Goal: Task Accomplishment & Management: Use online tool/utility

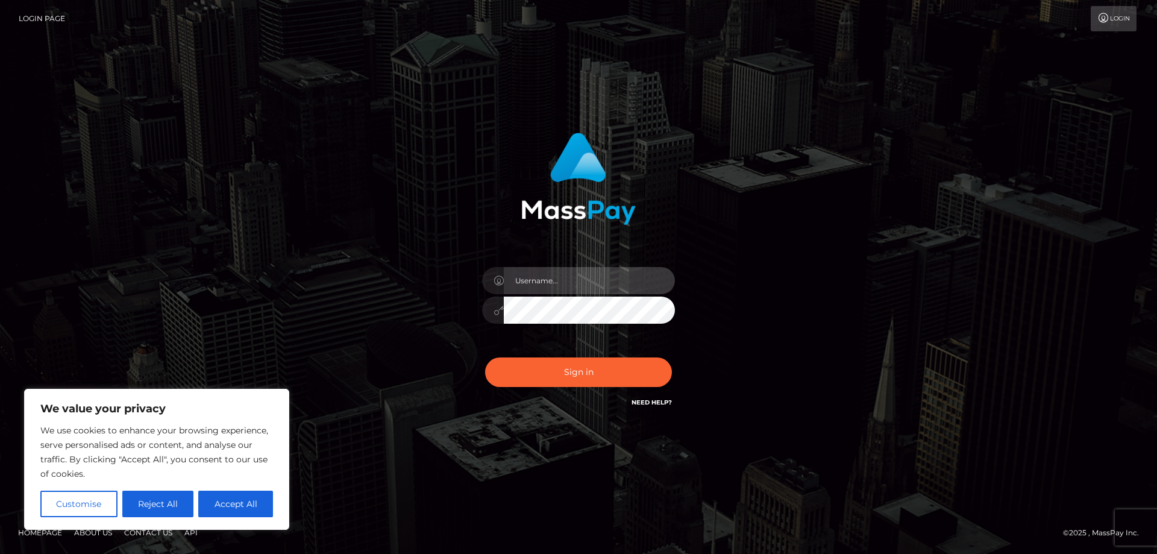
click at [536, 286] on input "text" at bounding box center [589, 280] width 171 height 27
paste input "APteam"
type input "APteam"
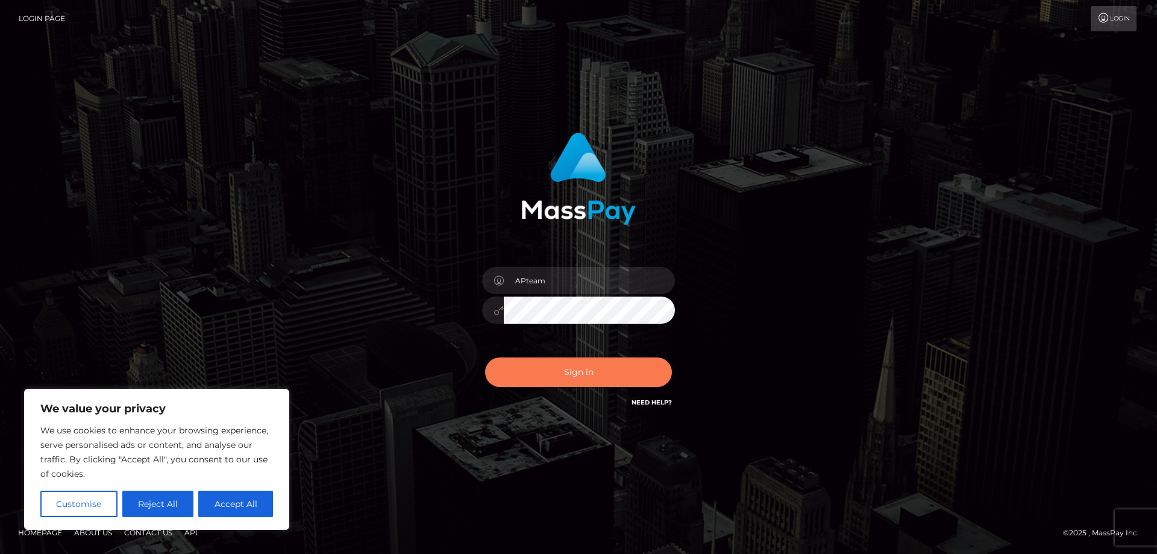
click at [553, 370] on button "Sign in" at bounding box center [578, 372] width 187 height 30
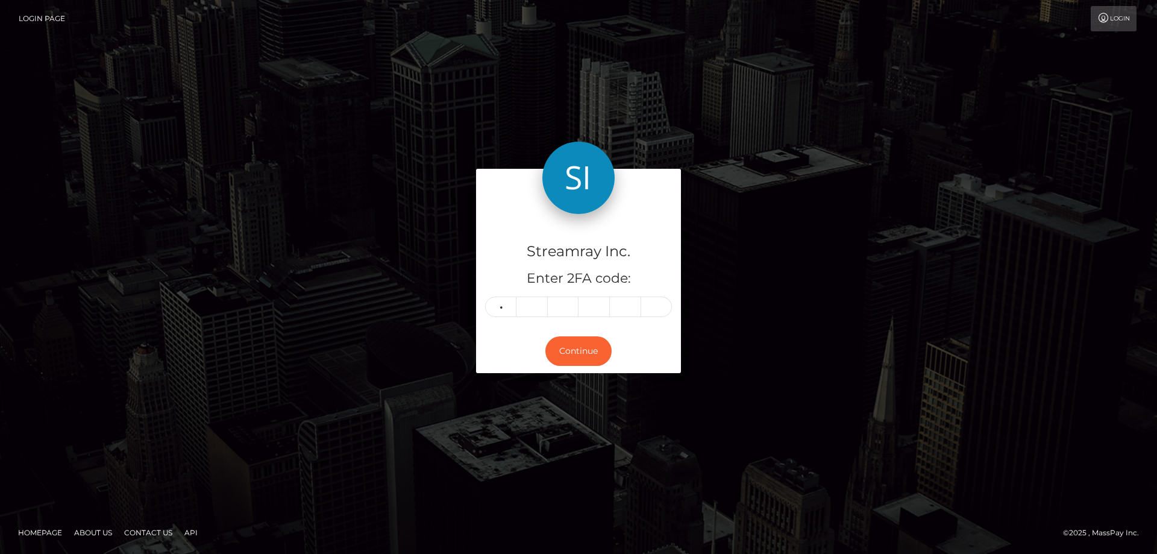
type input "9"
type input "2"
type input "7"
type input "6"
type input "3"
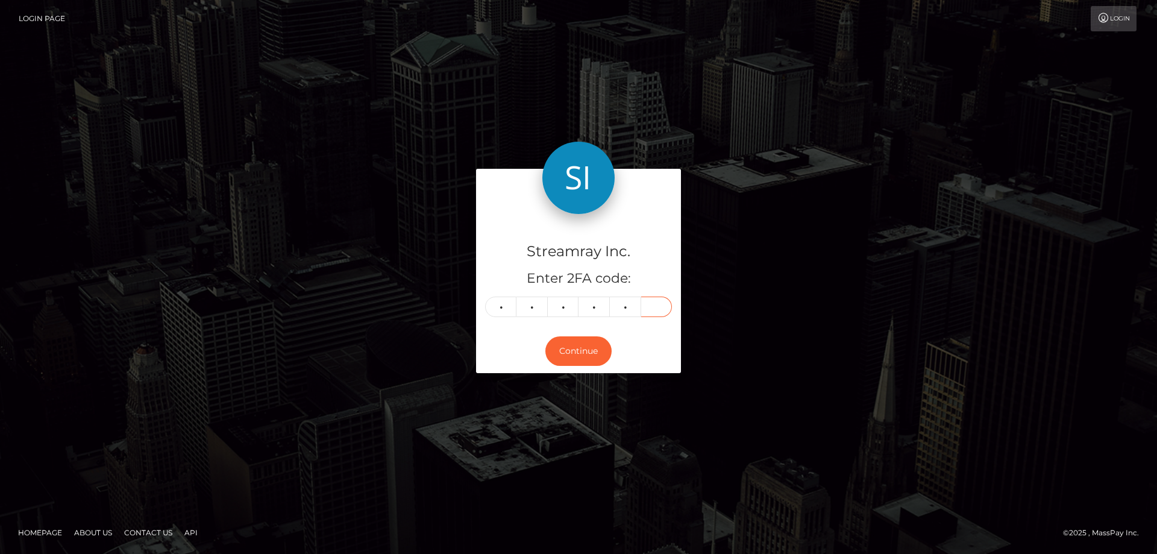
type input "4"
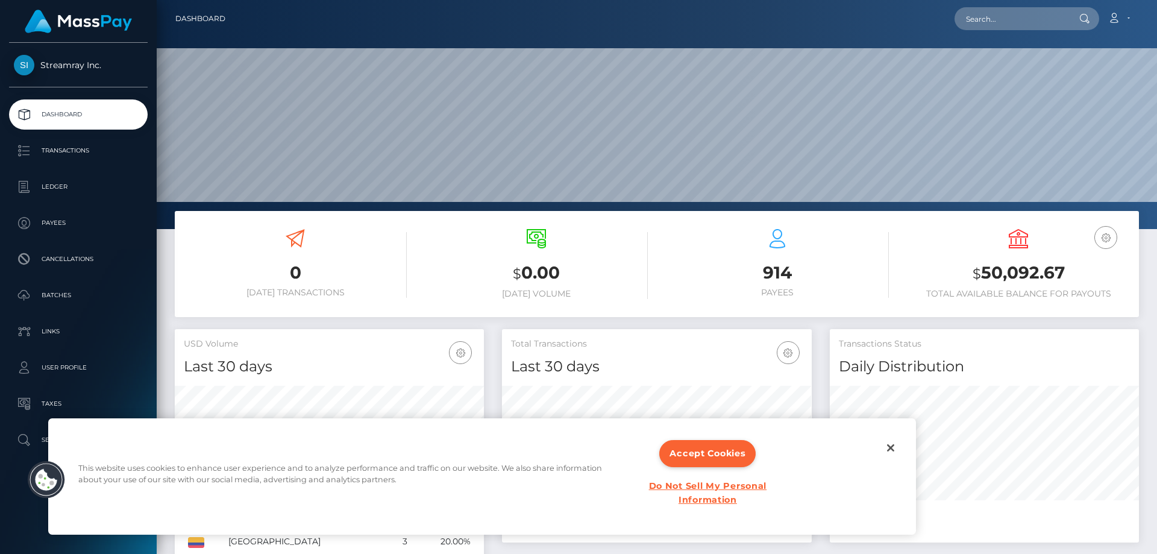
scroll to position [214, 310]
click at [372, 290] on h6 "Today Transactions" at bounding box center [295, 292] width 223 height 10
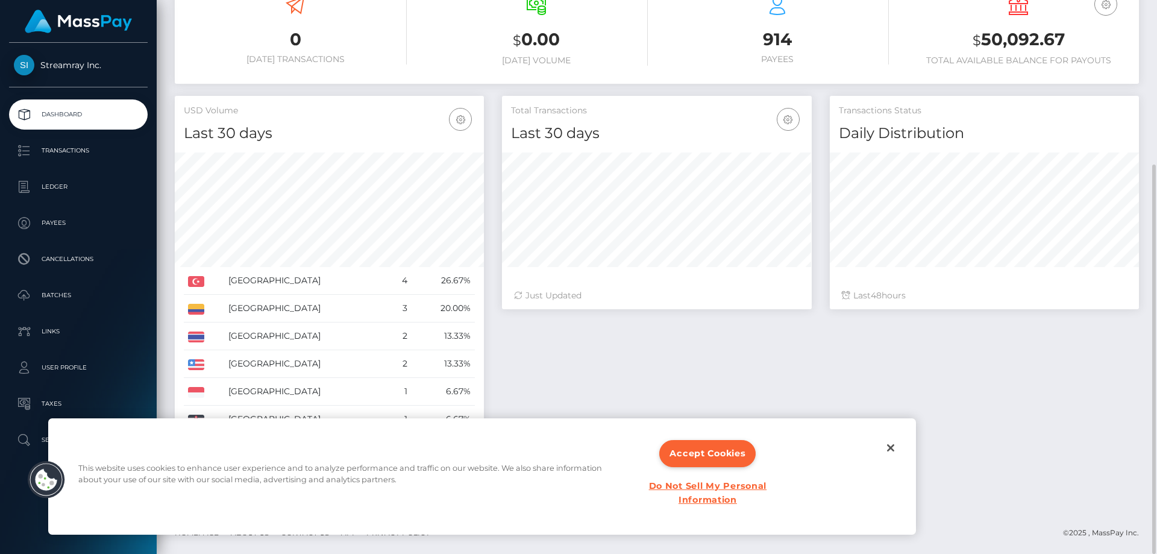
scroll to position [0, 0]
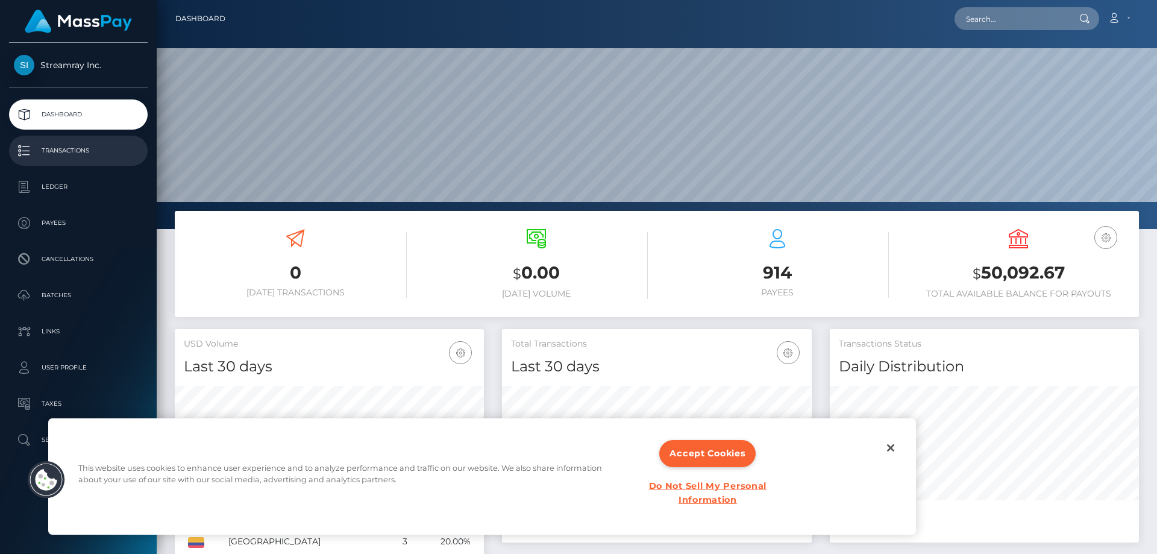
click at [76, 154] on p "Transactions" at bounding box center [78, 151] width 129 height 18
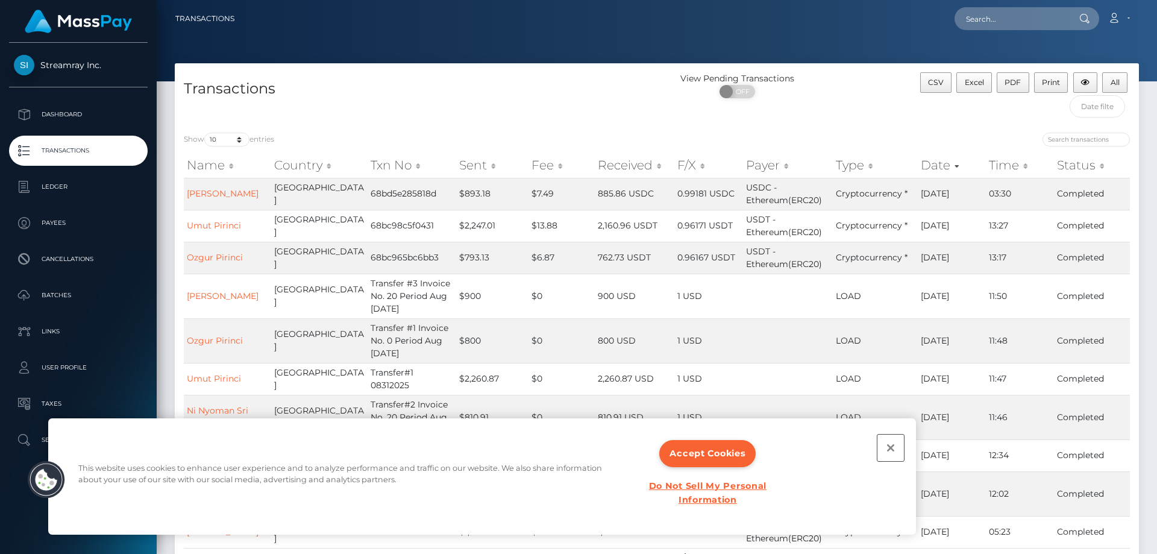
click at [890, 448] on button "Close" at bounding box center [890, 447] width 27 height 27
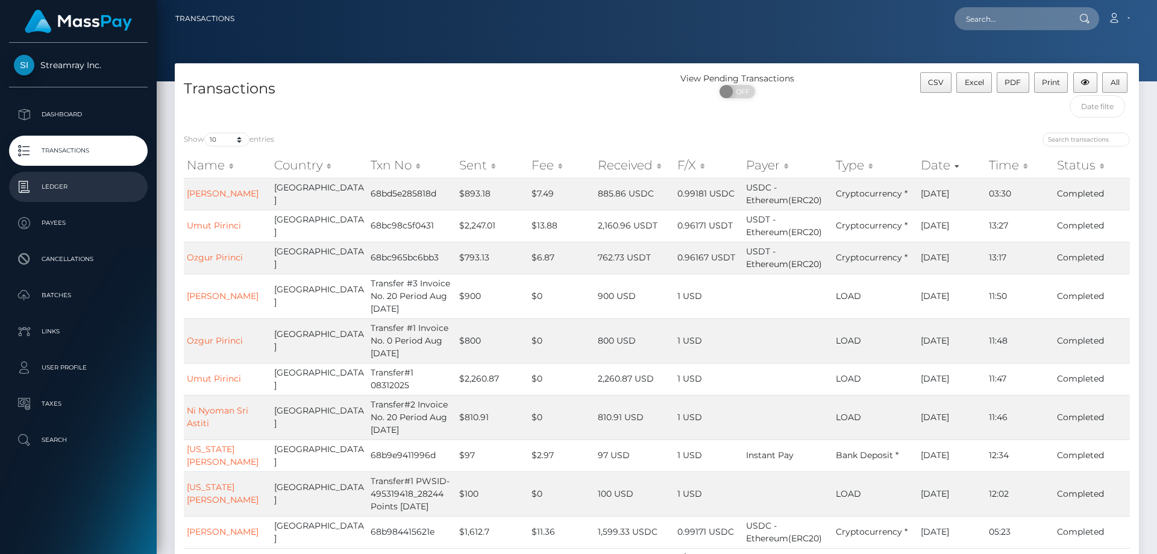
click at [58, 186] on p "Ledger" at bounding box center [78, 187] width 129 height 18
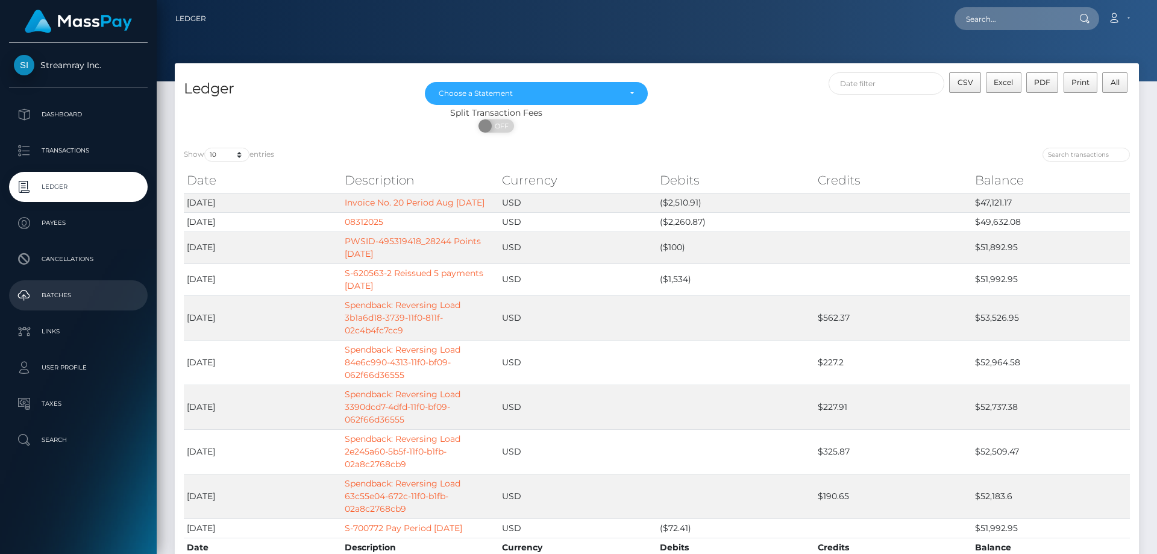
click at [68, 288] on p "Batches" at bounding box center [78, 295] width 129 height 18
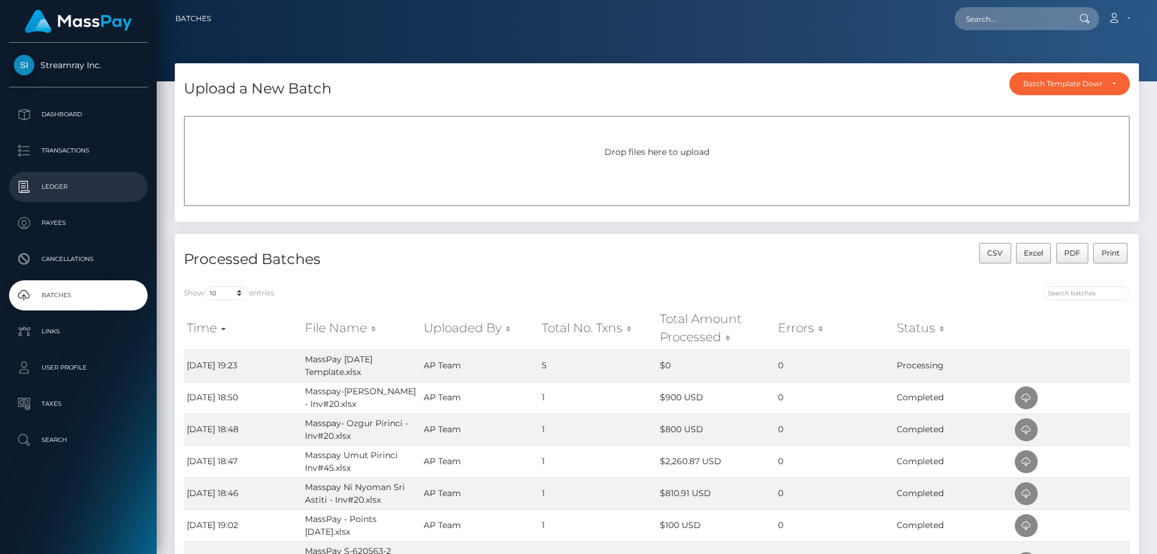
click at [65, 188] on p "Ledger" at bounding box center [78, 187] width 129 height 18
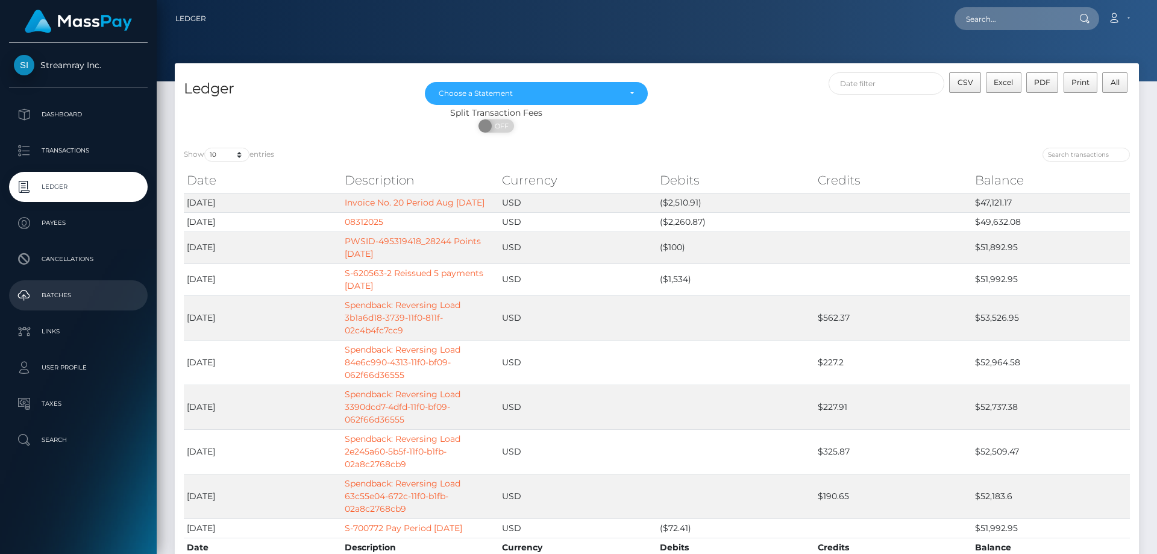
drag, startPoint x: 61, startPoint y: 290, endPoint x: 56, endPoint y: 293, distance: 6.2
click at [61, 290] on p "Batches" at bounding box center [78, 295] width 129 height 18
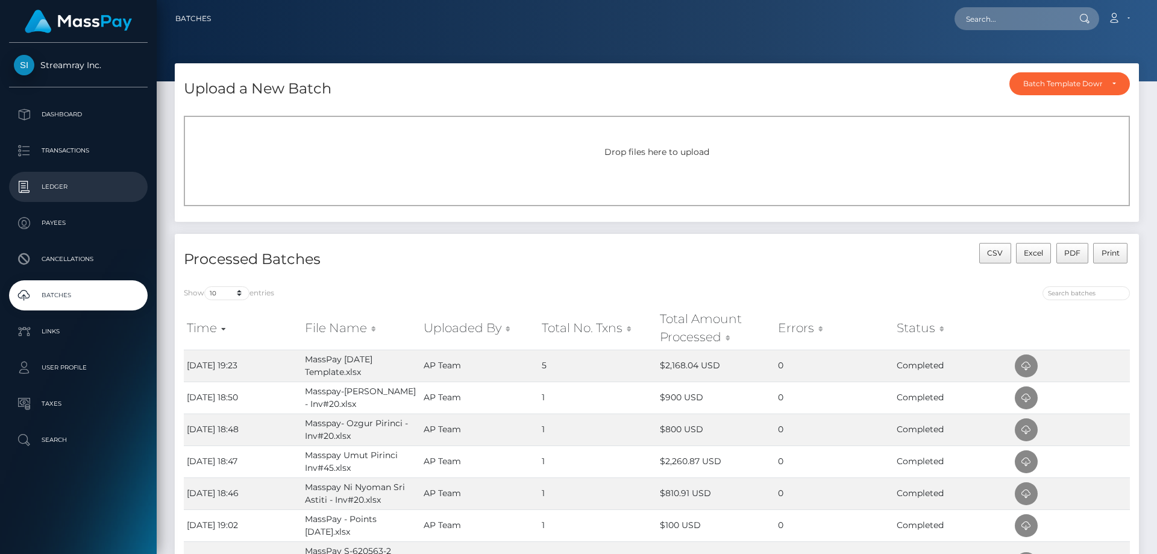
click at [64, 186] on p "Ledger" at bounding box center [78, 187] width 129 height 18
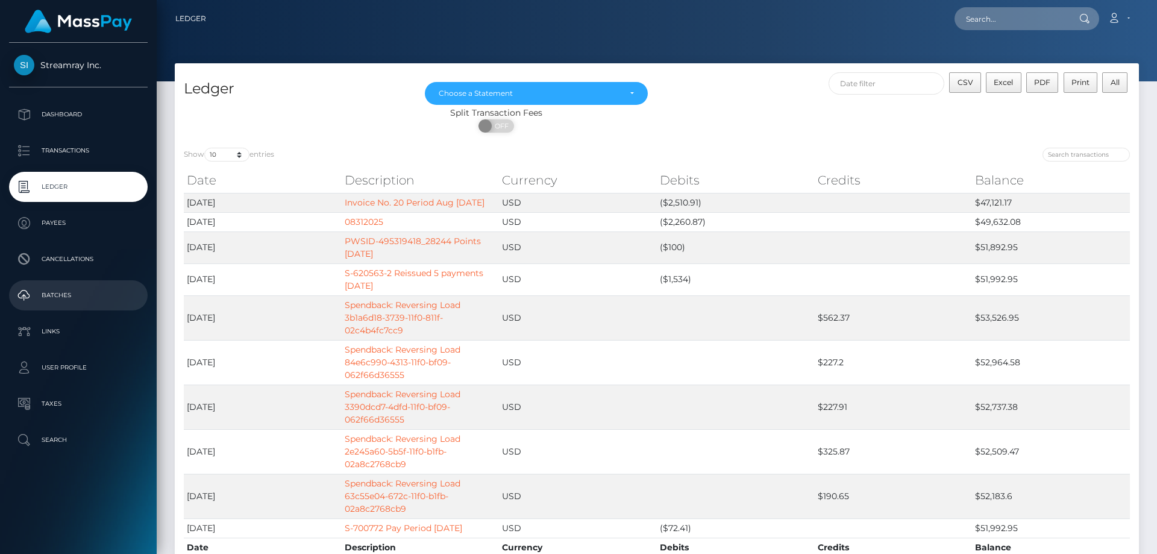
click at [60, 292] on p "Batches" at bounding box center [78, 295] width 129 height 18
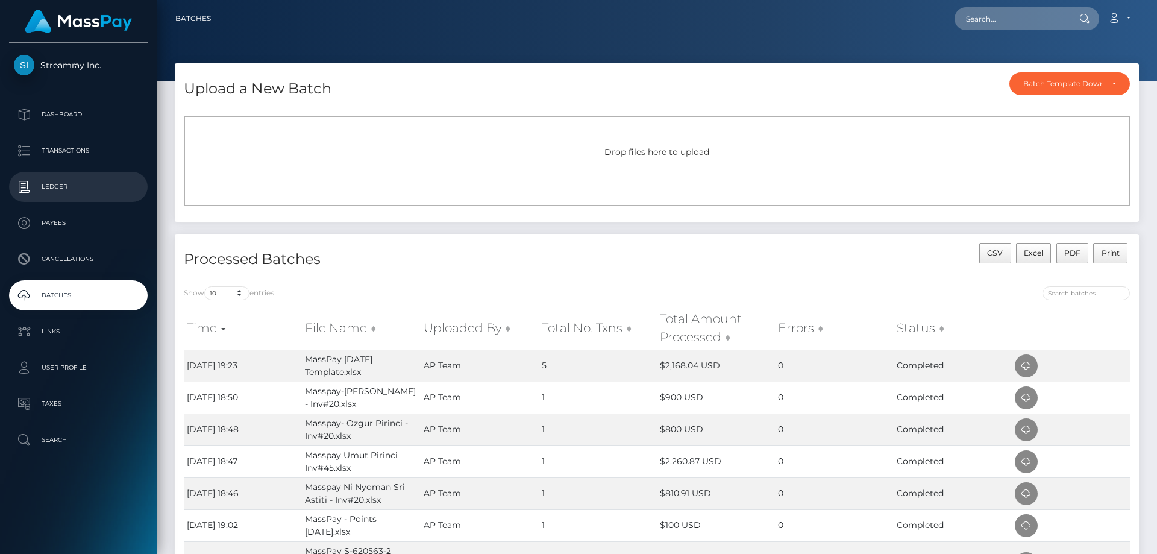
click at [59, 181] on p "Ledger" at bounding box center [78, 187] width 129 height 18
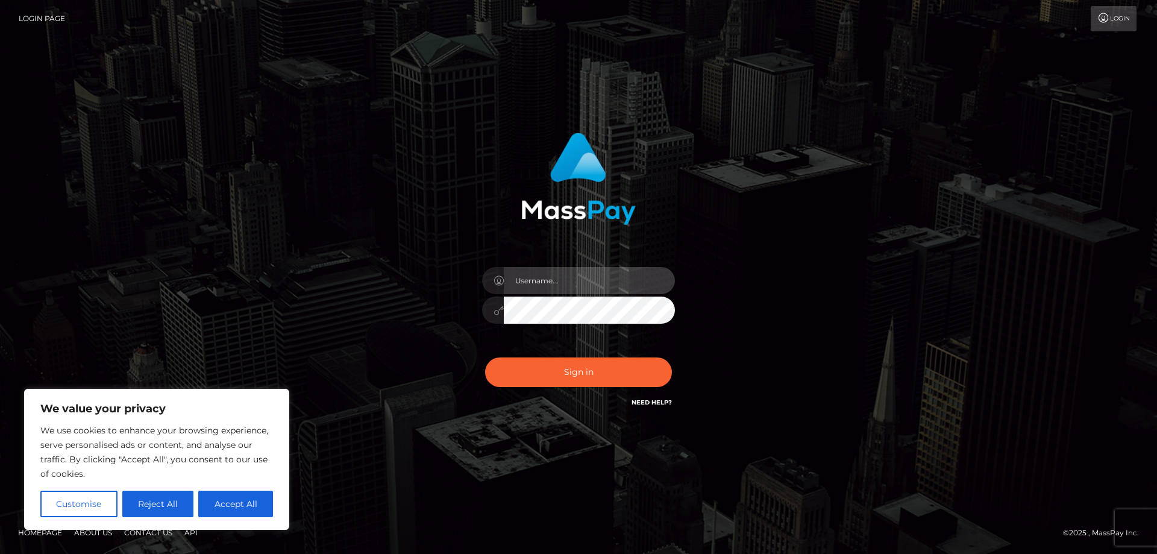
click at [531, 279] on input "text" at bounding box center [589, 280] width 171 height 27
paste input "APteam"
type input "APteam"
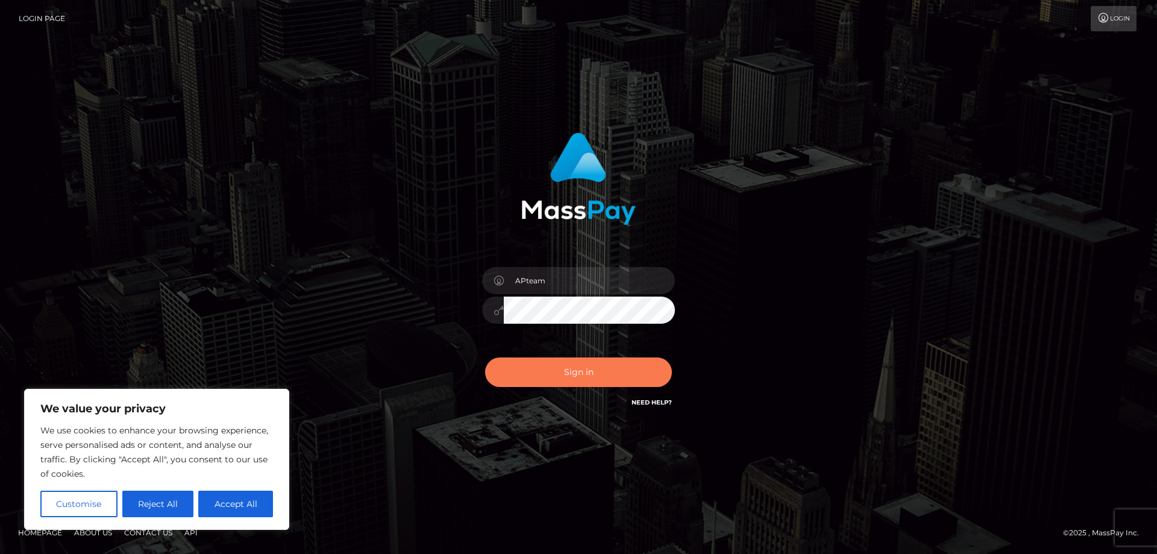
click at [568, 378] on button "Sign in" at bounding box center [578, 372] width 187 height 30
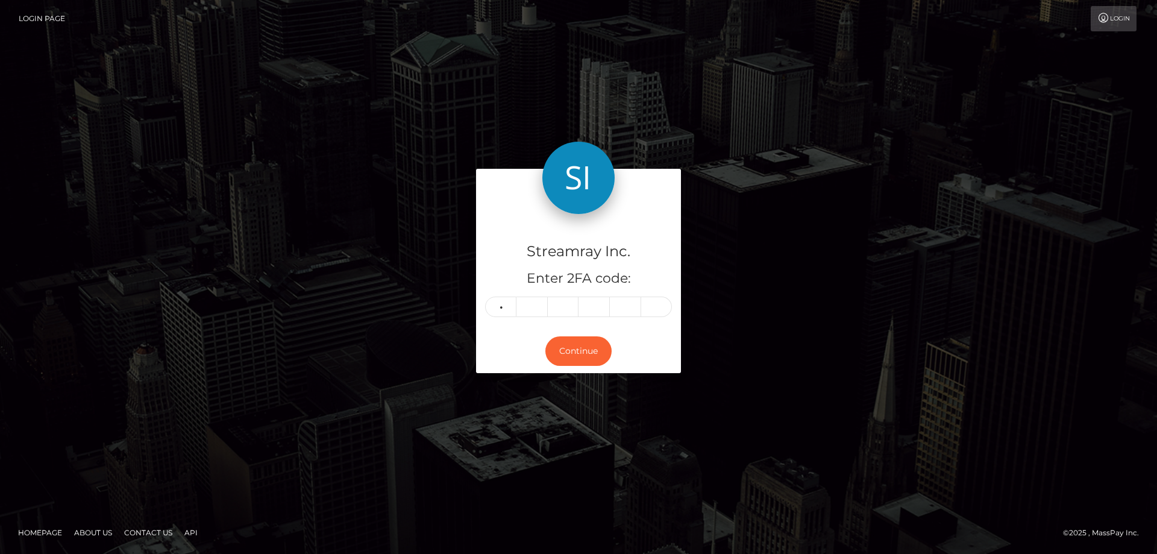
type input "1"
type input "7"
type input "9"
type input "1"
type input "9"
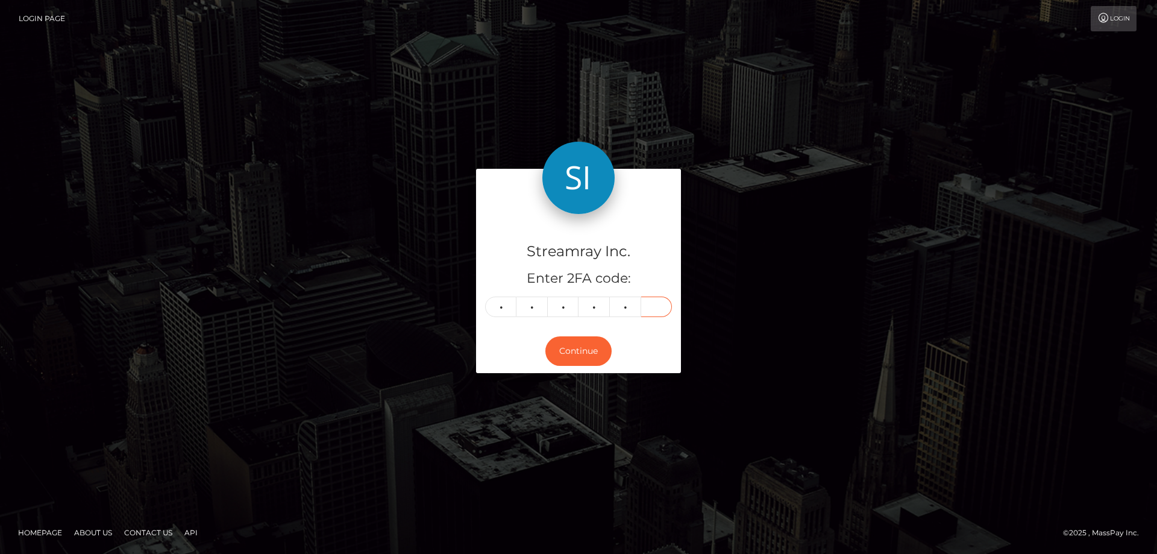
type input "0"
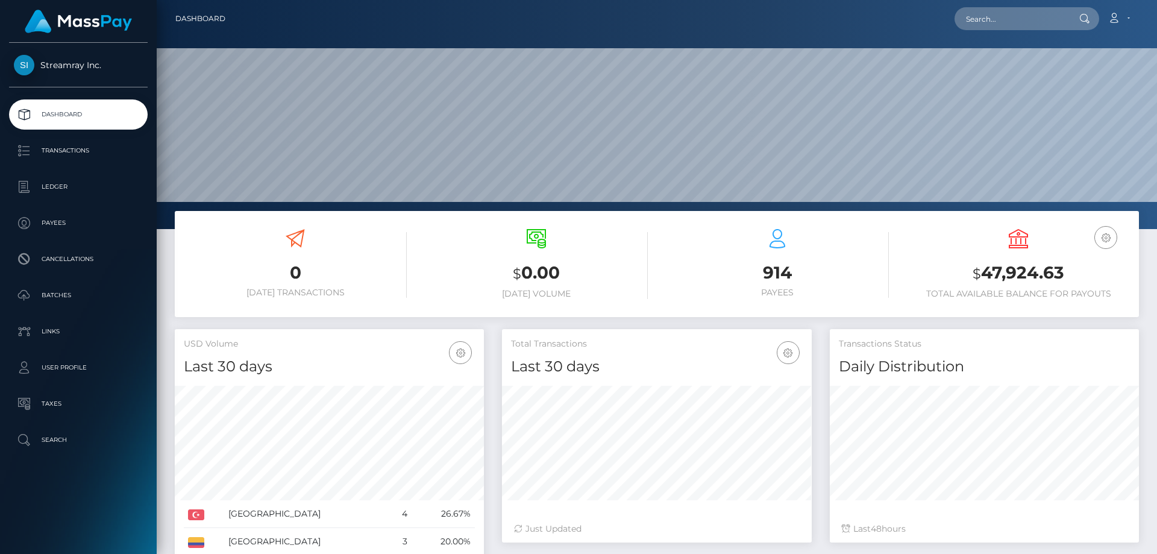
scroll to position [214, 310]
click at [45, 185] on p "Ledger" at bounding box center [78, 187] width 129 height 18
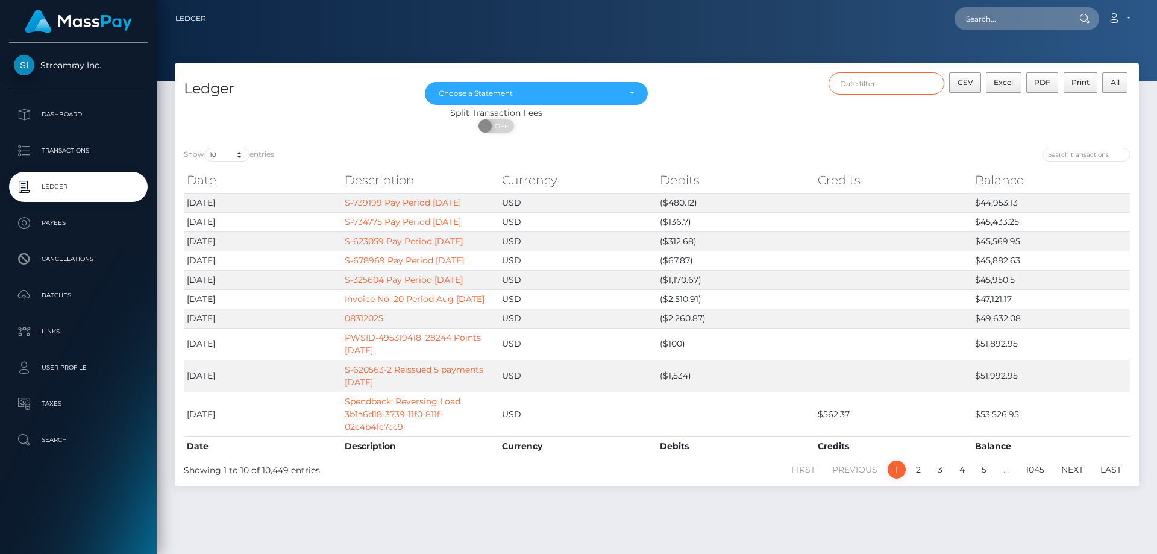
click at [857, 86] on input "text" at bounding box center [886, 83] width 116 height 22
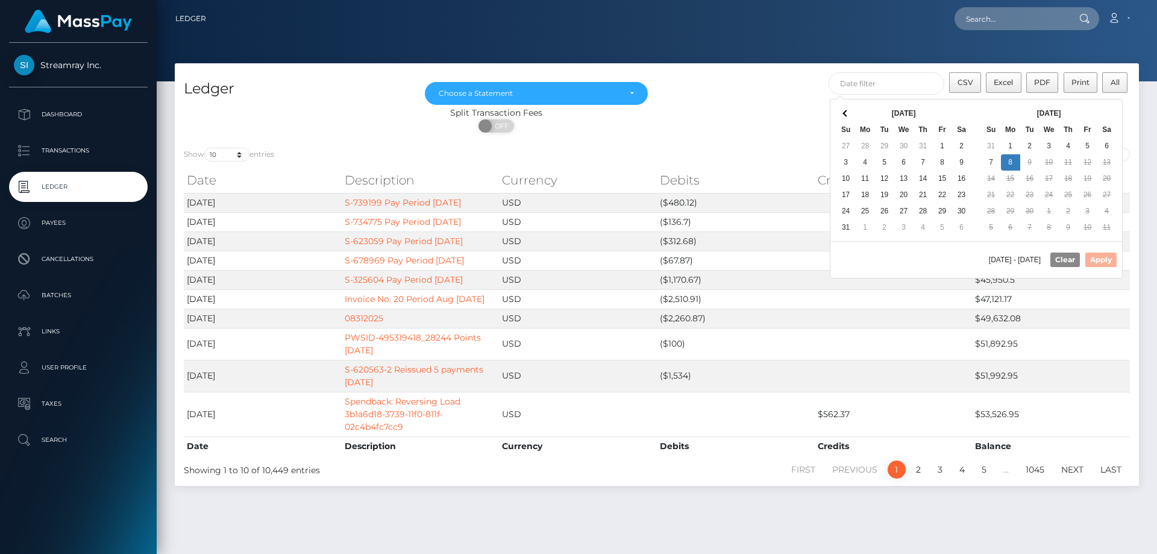
click at [1105, 265] on div "09/08/2025 - 09/08/2025 Clear Apply" at bounding box center [976, 259] width 292 height 37
click at [1104, 258] on div "09/08/2025 - 09/08/2025 Clear Apply" at bounding box center [976, 259] width 292 height 37
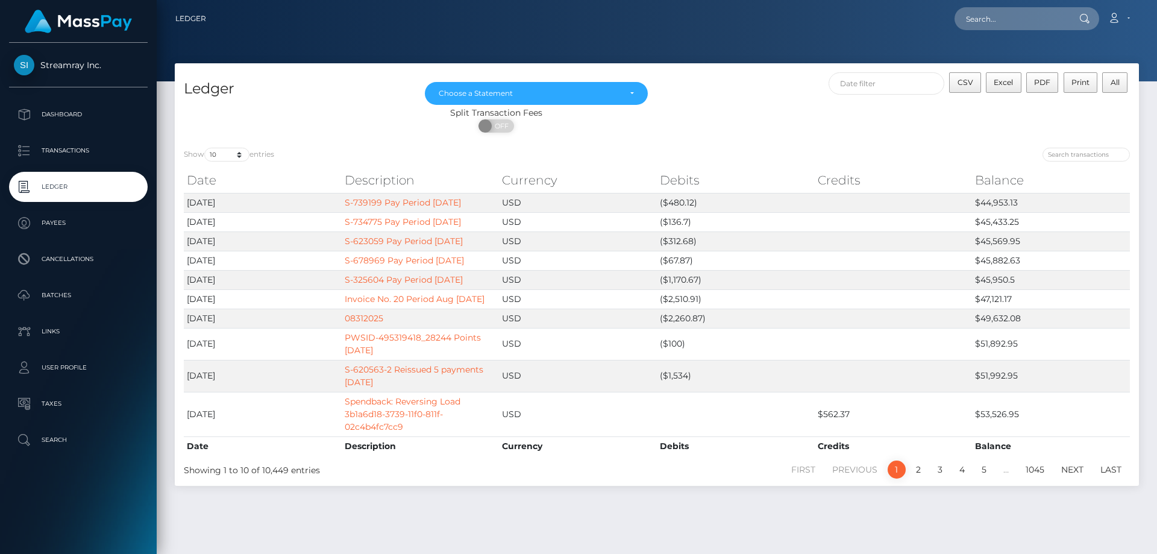
click at [744, 144] on div "Show 10 25 50 100 250 entries Date Description Currency Debits Credits Balance …" at bounding box center [657, 312] width 964 height 347
click at [890, 89] on input "text" at bounding box center [886, 83] width 116 height 22
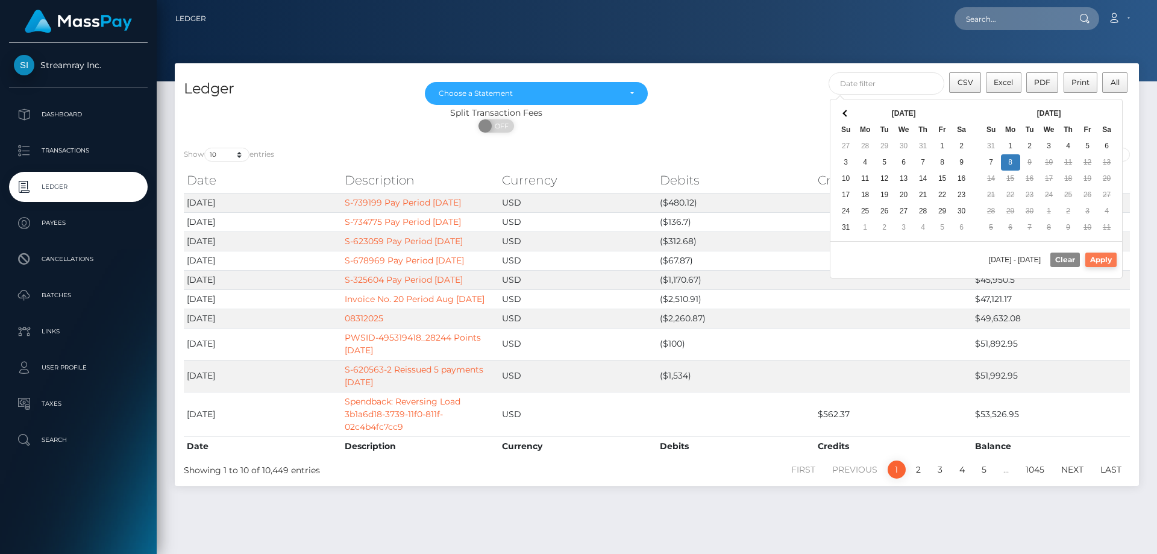
click at [1100, 260] on button "Apply" at bounding box center [1100, 259] width 31 height 14
type input "[DATE] - [DATE]"
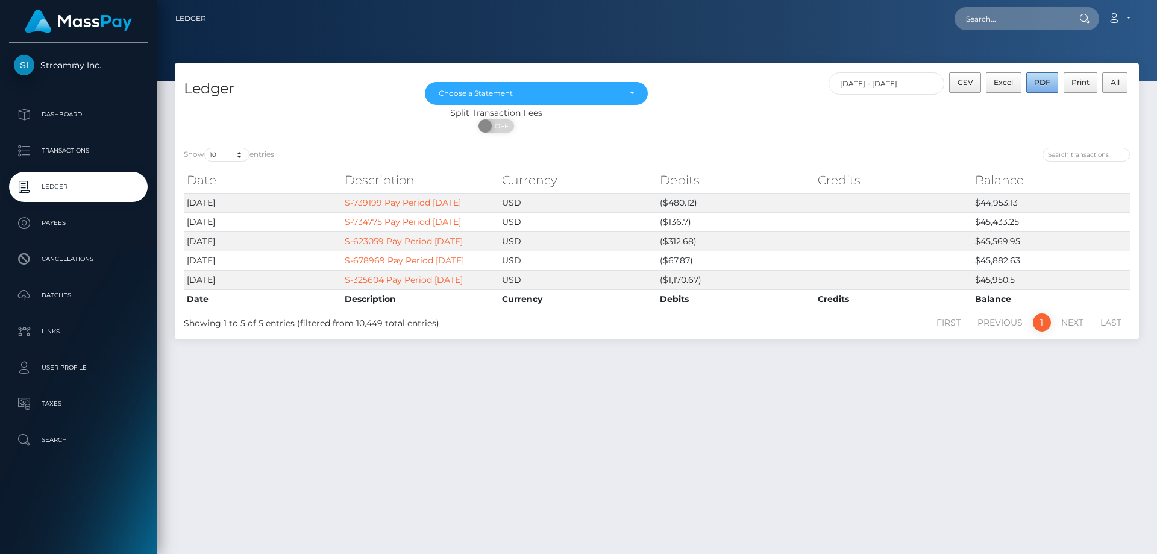
click at [1041, 87] on span "PDF" at bounding box center [1042, 82] width 16 height 9
click at [1076, 80] on span "Print" at bounding box center [1080, 82] width 18 height 9
click at [1047, 80] on span "PDF" at bounding box center [1042, 82] width 16 height 9
click at [63, 149] on p "Transactions" at bounding box center [78, 151] width 129 height 18
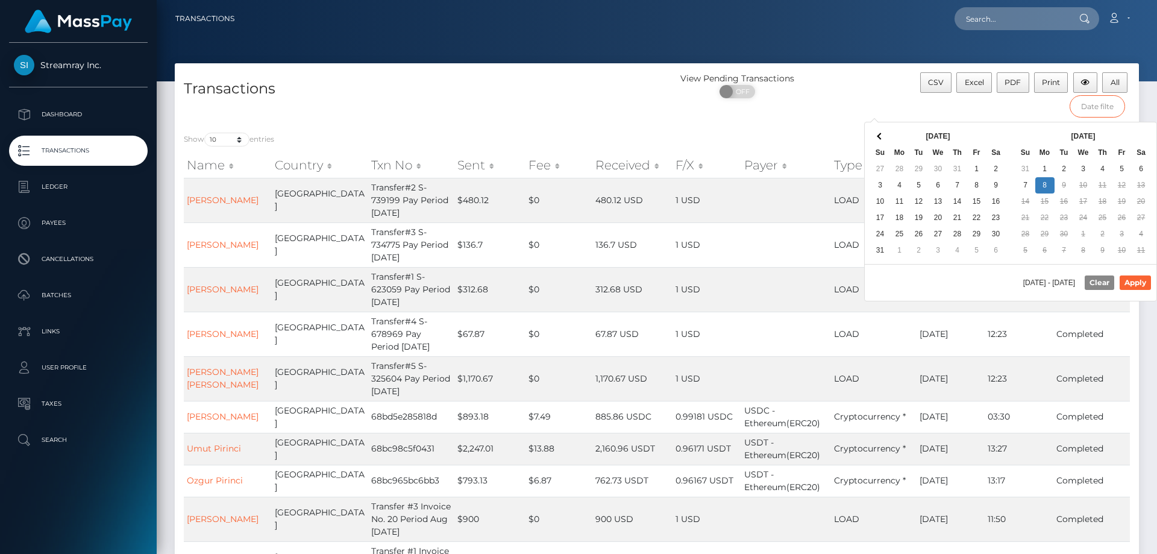
click at [1086, 114] on input "text" at bounding box center [1097, 106] width 56 height 22
click at [1137, 280] on button "Apply" at bounding box center [1134, 282] width 31 height 14
type input "[DATE] - [DATE]"
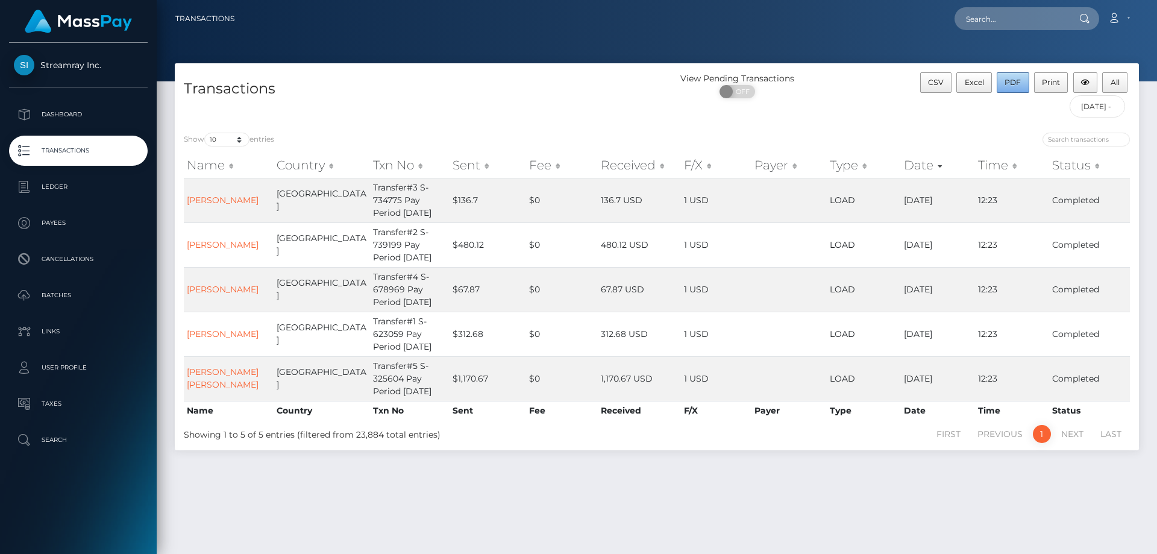
click at [1014, 87] on span "PDF" at bounding box center [1012, 82] width 16 height 9
click at [1121, 16] on link "Account" at bounding box center [1118, 18] width 36 height 25
click at [1076, 74] on link "Logout" at bounding box center [1089, 77] width 96 height 22
